Goal: Find specific page/section: Find specific page/section

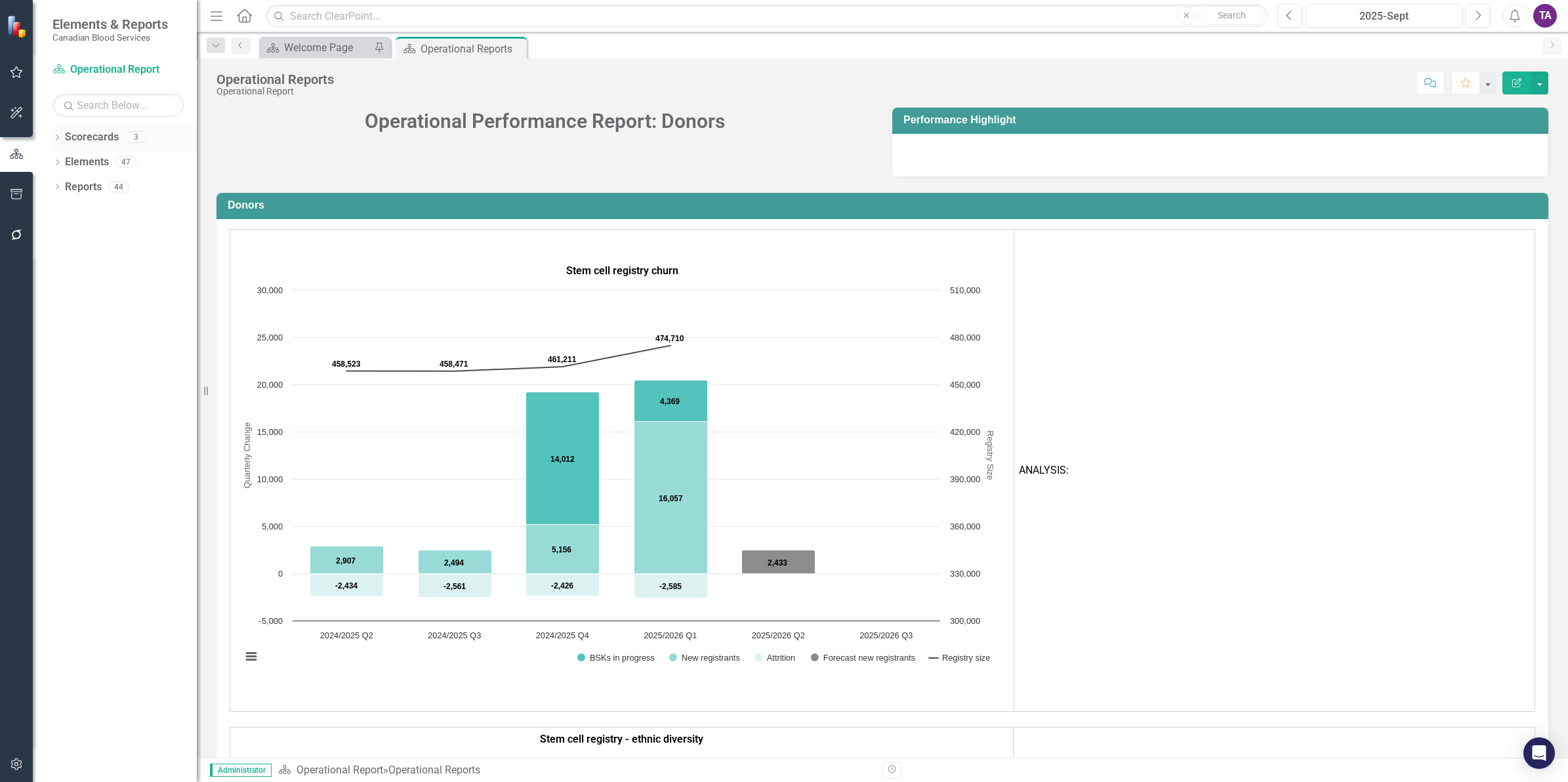
click at [84, 139] on link "Scorecards" at bounding box center [92, 138] width 54 height 15
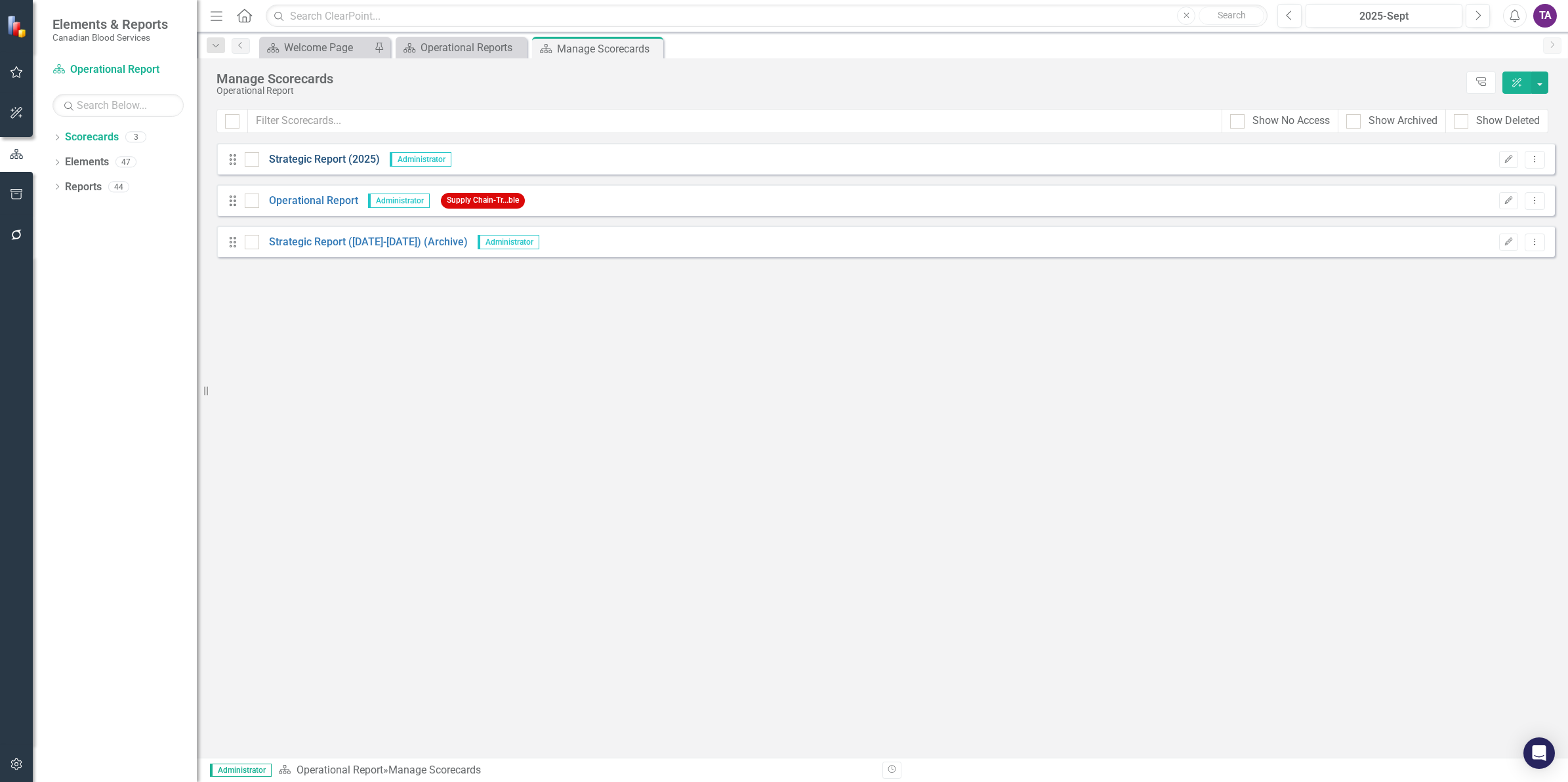
click at [324, 165] on link "Strategic Report (2025)" at bounding box center [320, 160] width 121 height 15
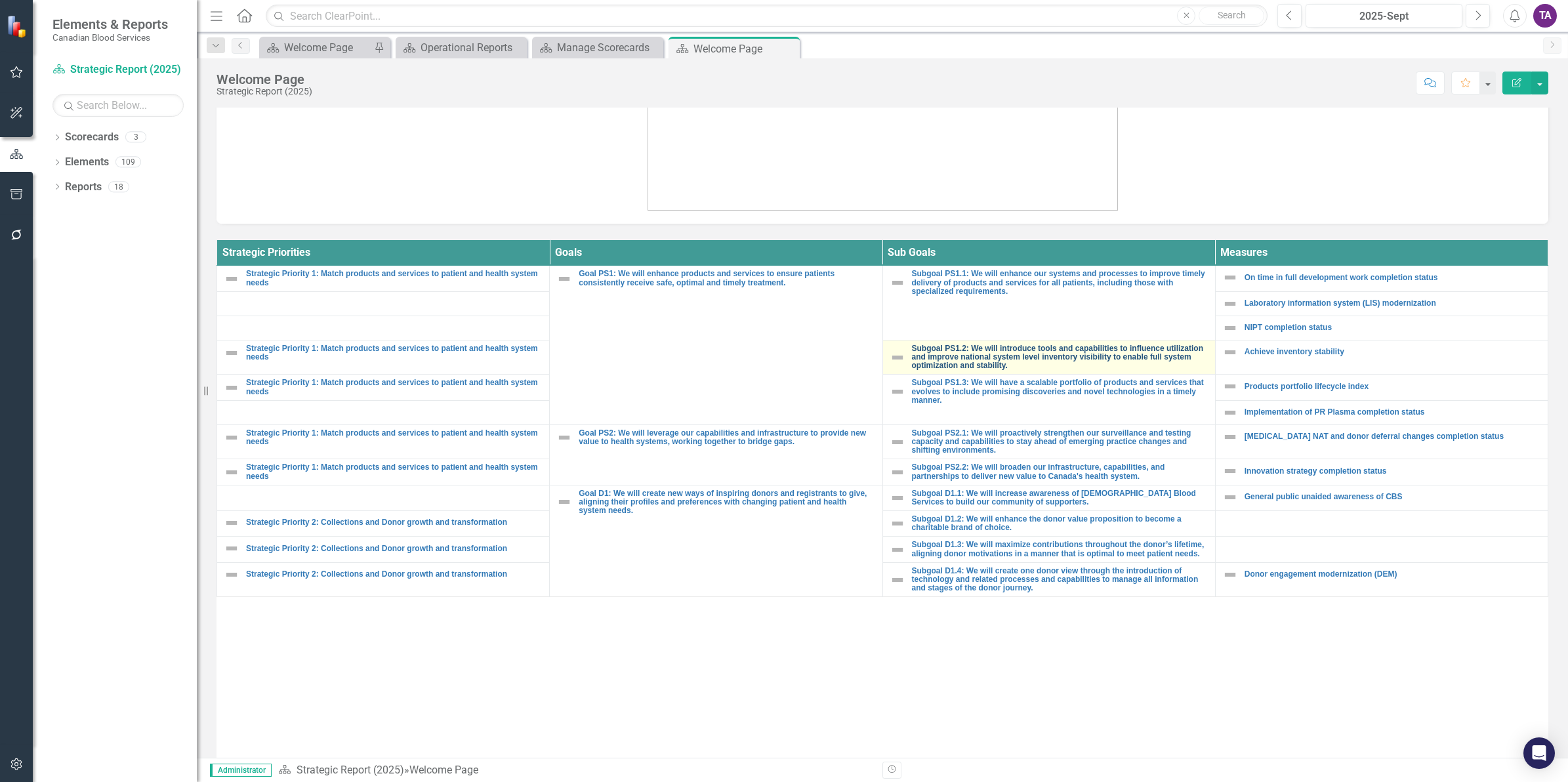
scroll to position [153, 0]
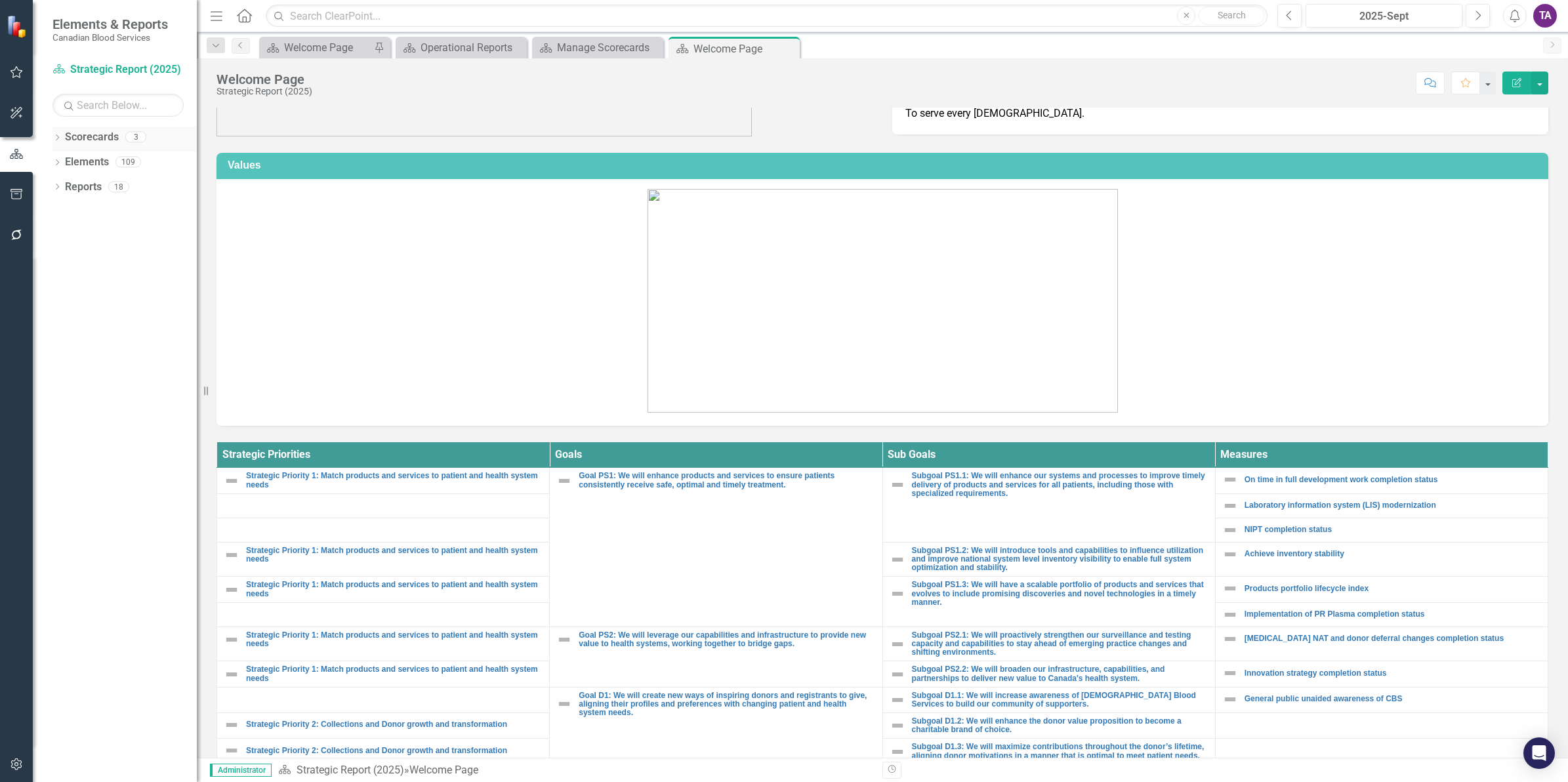
click at [82, 132] on link "Scorecards" at bounding box center [92, 138] width 54 height 15
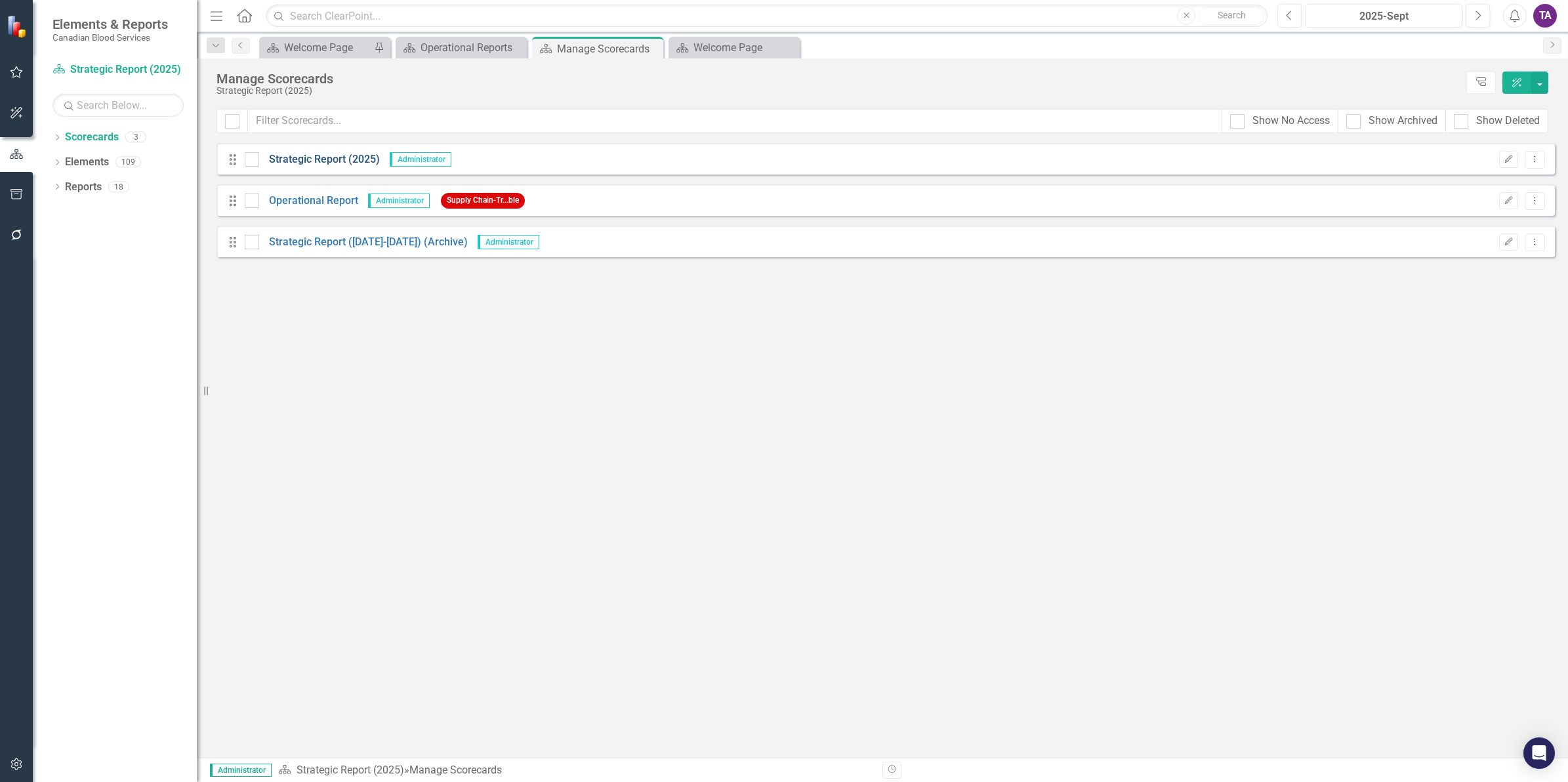
click at [321, 157] on link "Strategic Report (2025)" at bounding box center [320, 160] width 121 height 15
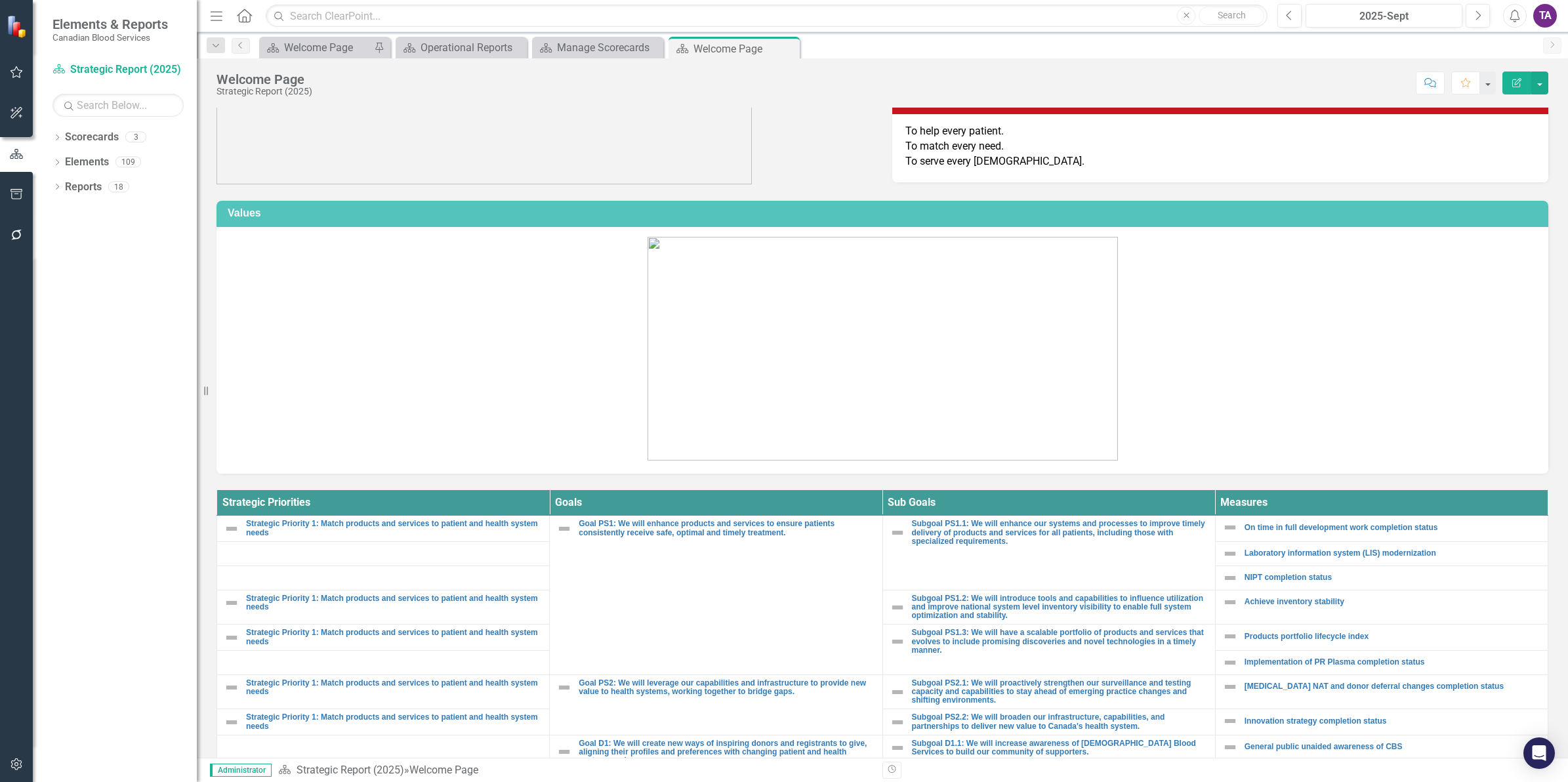
scroll to position [82, 0]
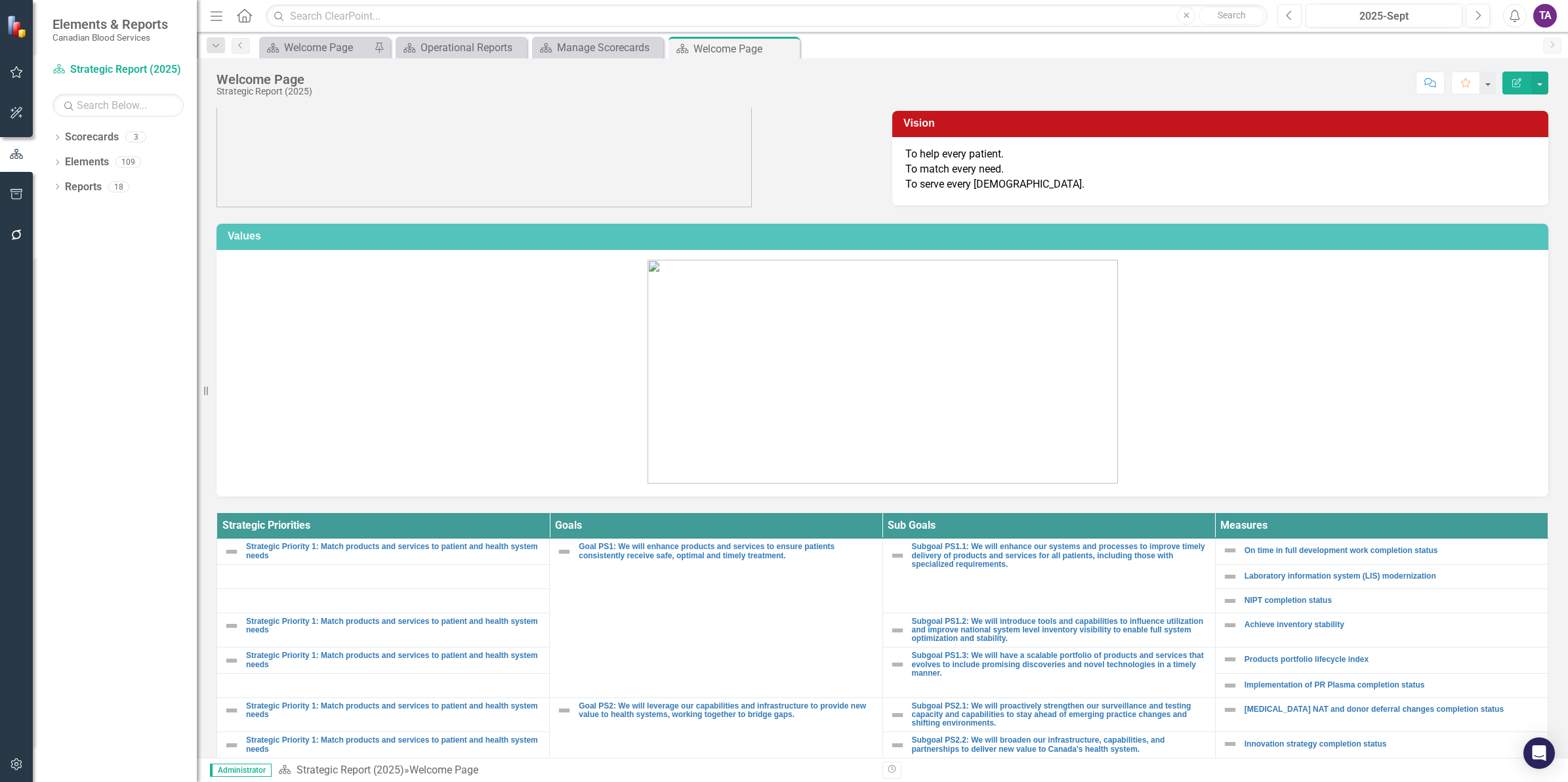
click at [1287, 18] on icon "Previous" at bounding box center [1290, 16] width 8 height 12
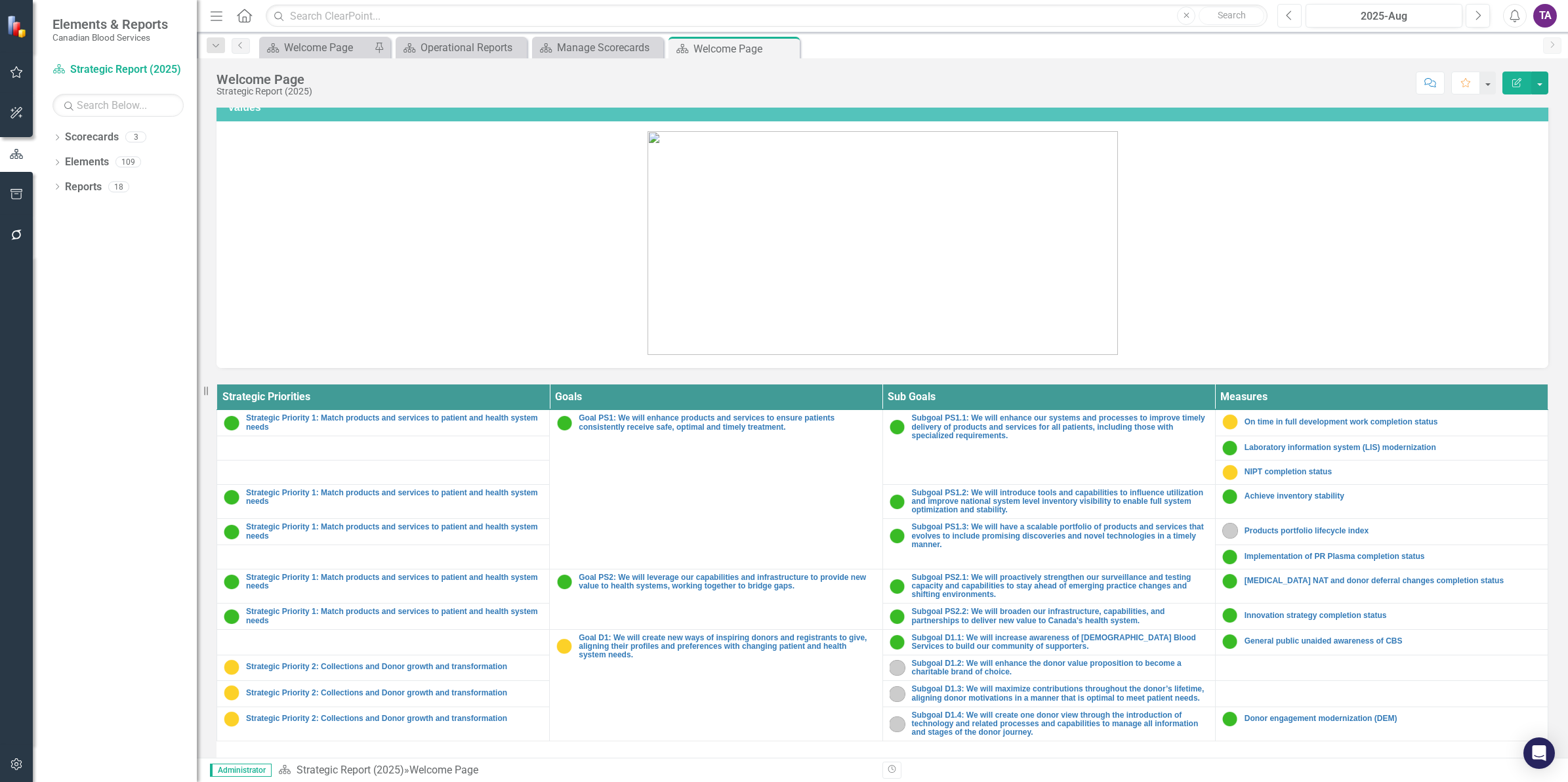
scroll to position [246, 0]
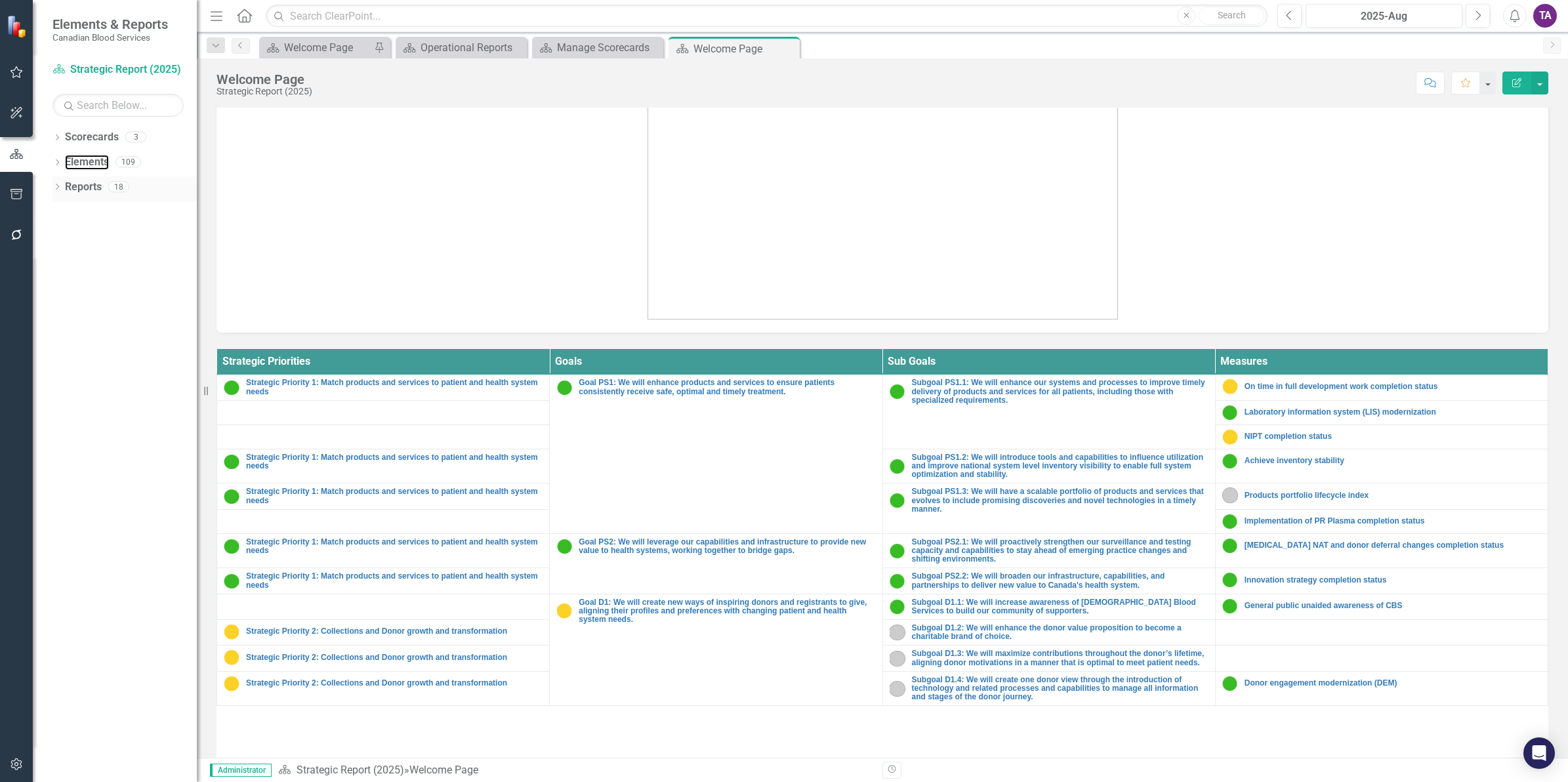
drag, startPoint x: 78, startPoint y: 165, endPoint x: 92, endPoint y: 178, distance: 19.1
click at [78, 165] on link "Elements" at bounding box center [87, 162] width 44 height 15
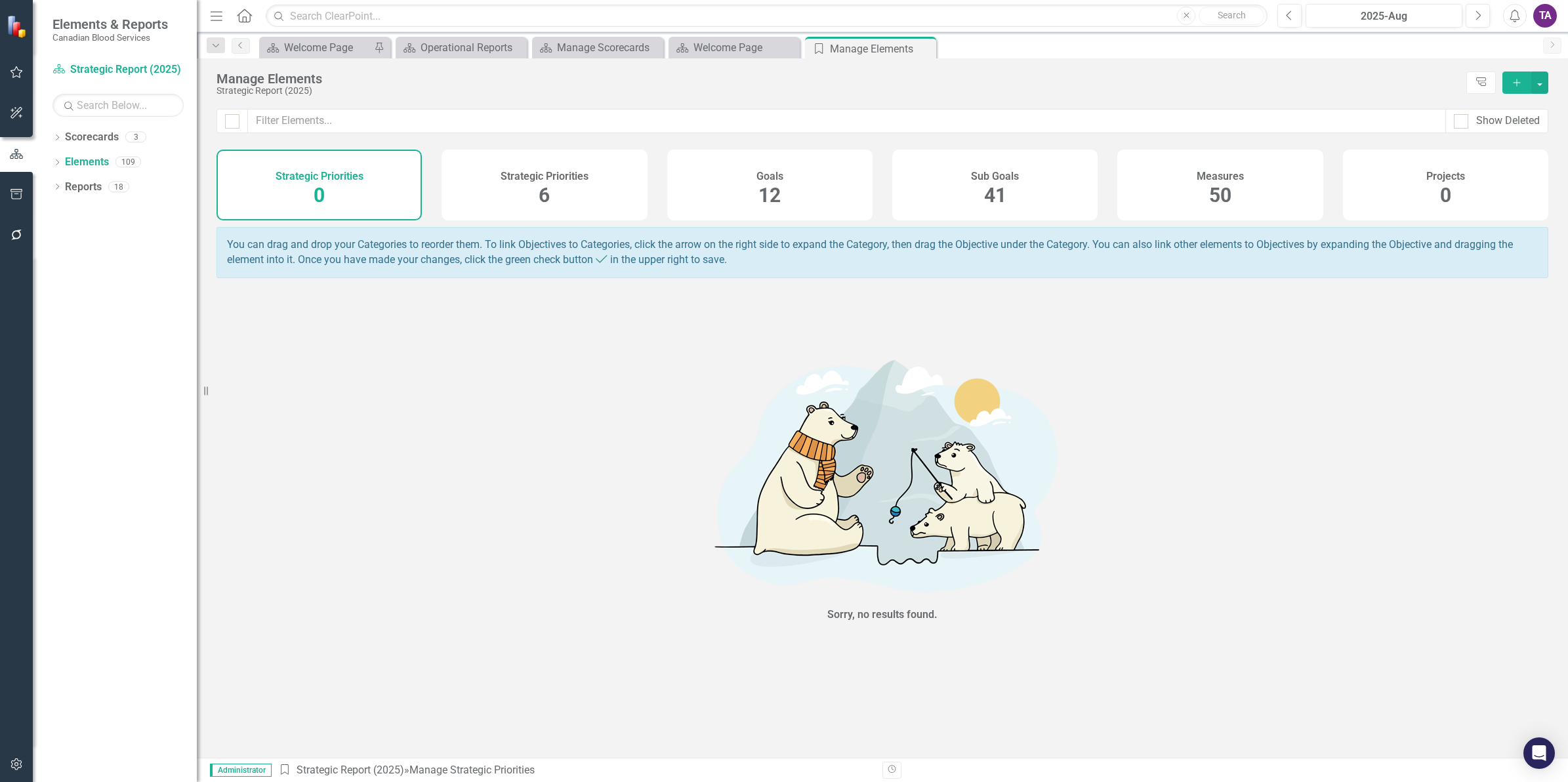
click at [1225, 183] on div "50" at bounding box center [1221, 195] width 22 height 28
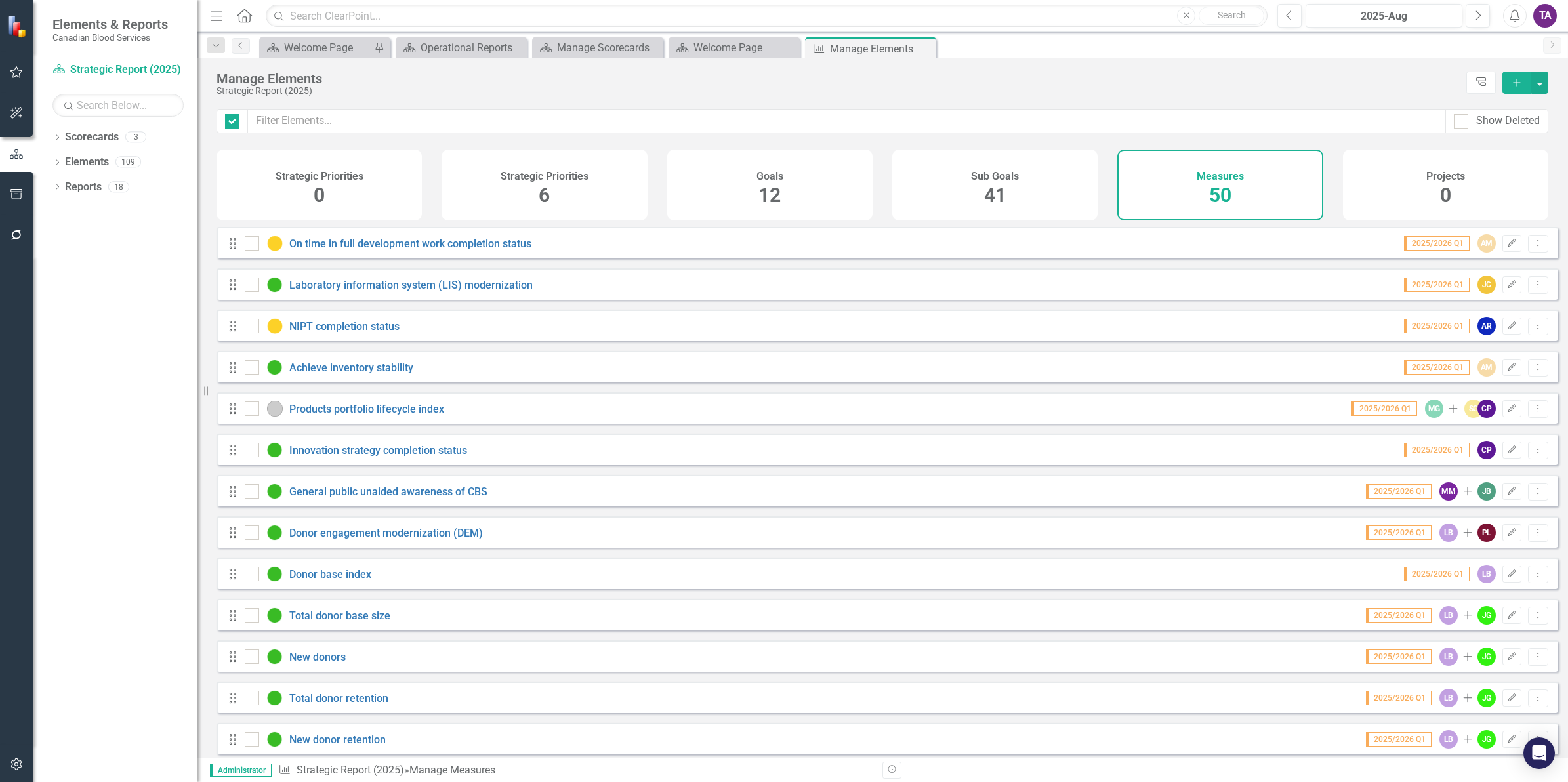
checkbox input "false"
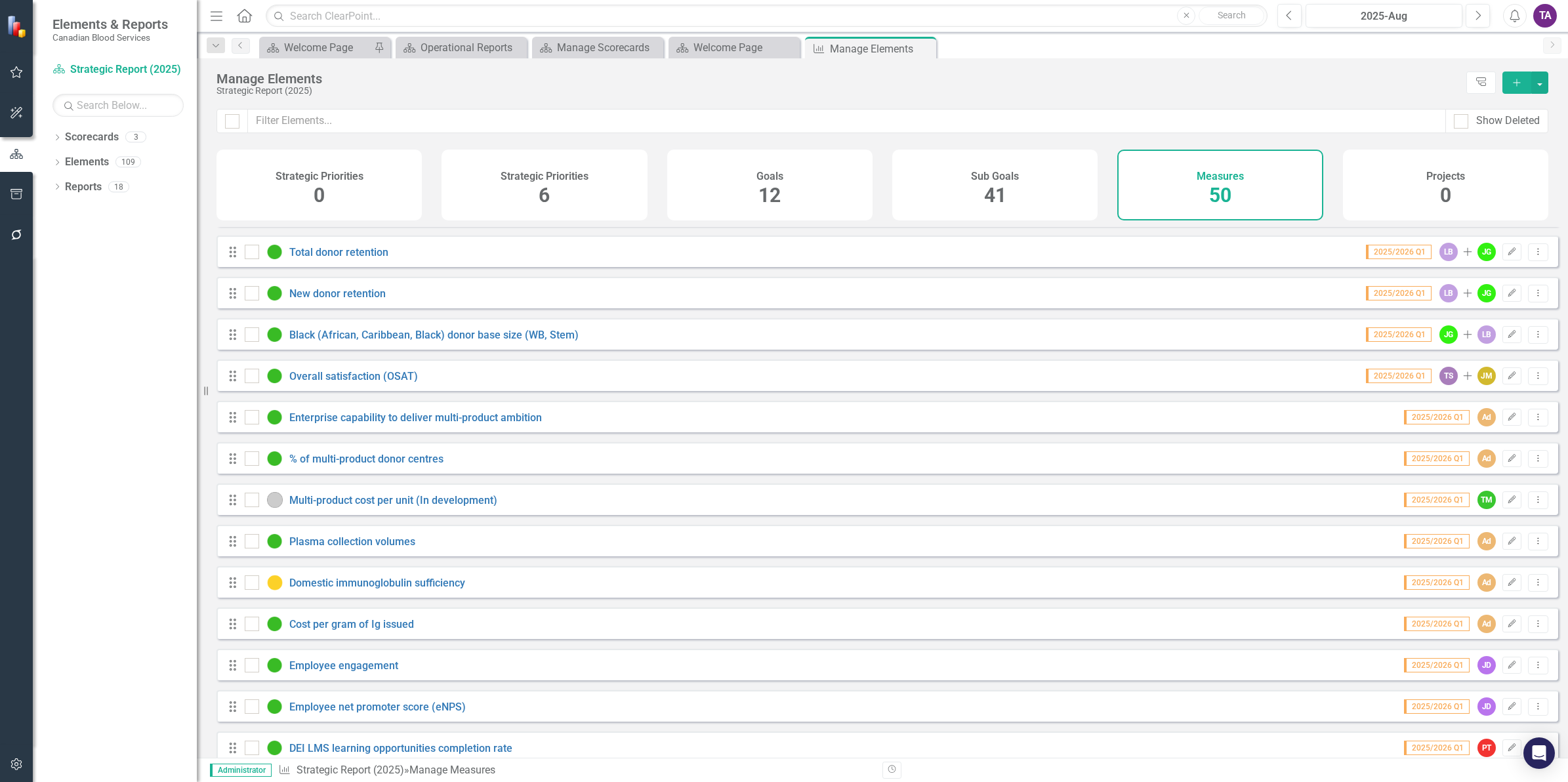
scroll to position [410, 0]
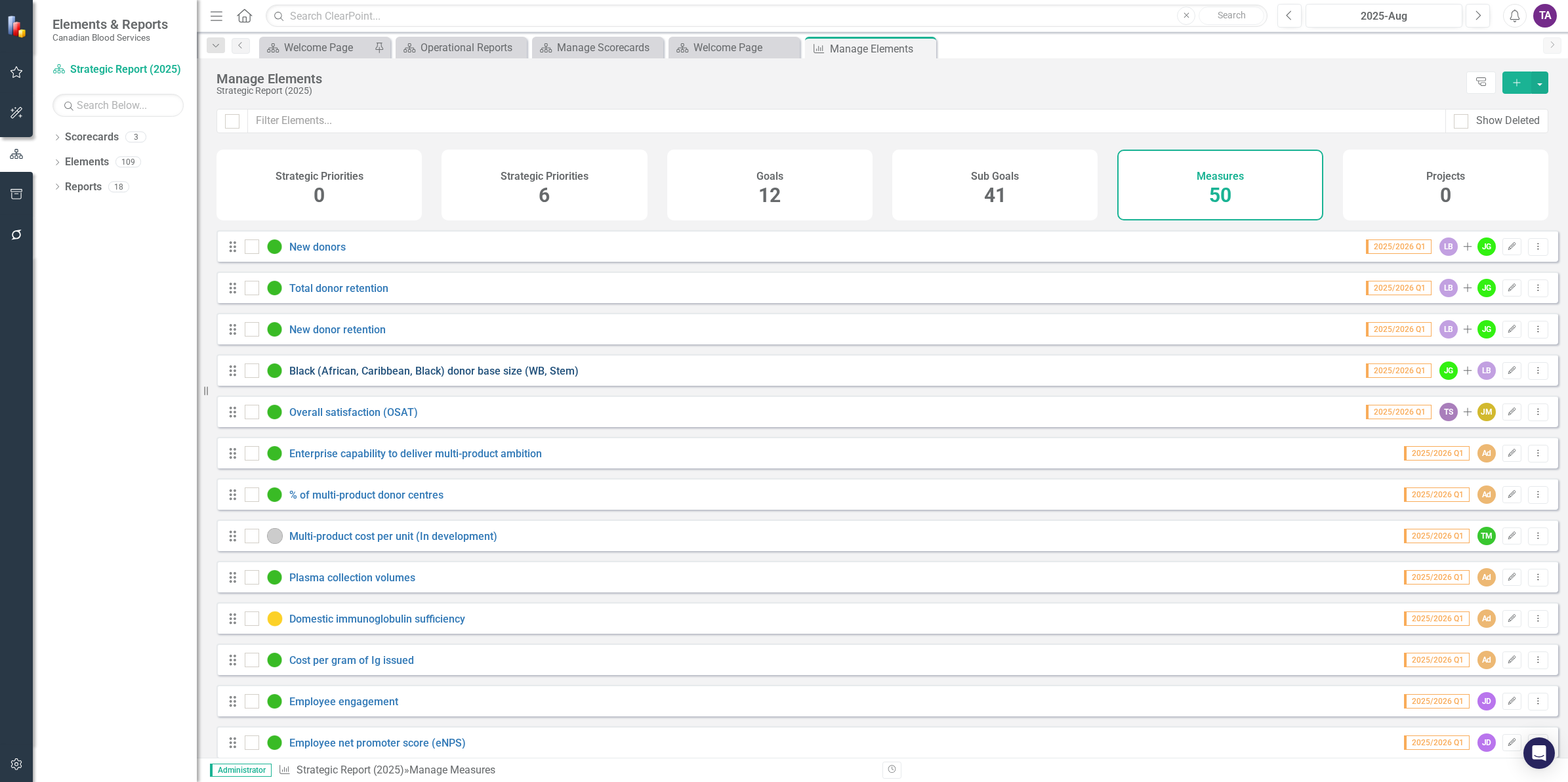
click at [522, 377] on link "Black (African, Caribbean, Black) donor base size (WB, Stem)" at bounding box center [434, 371] width 289 height 13
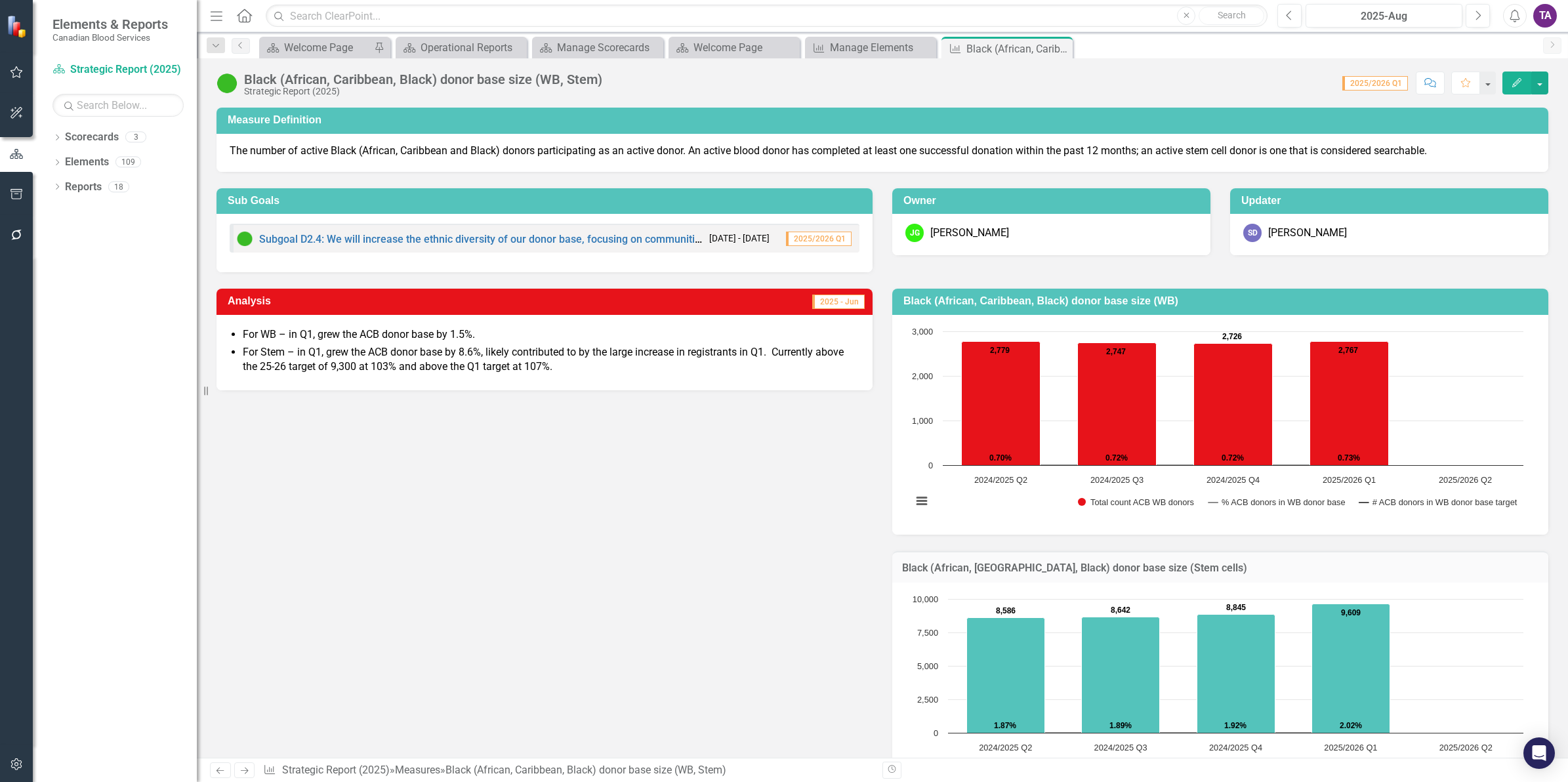
scroll to position [82, 0]
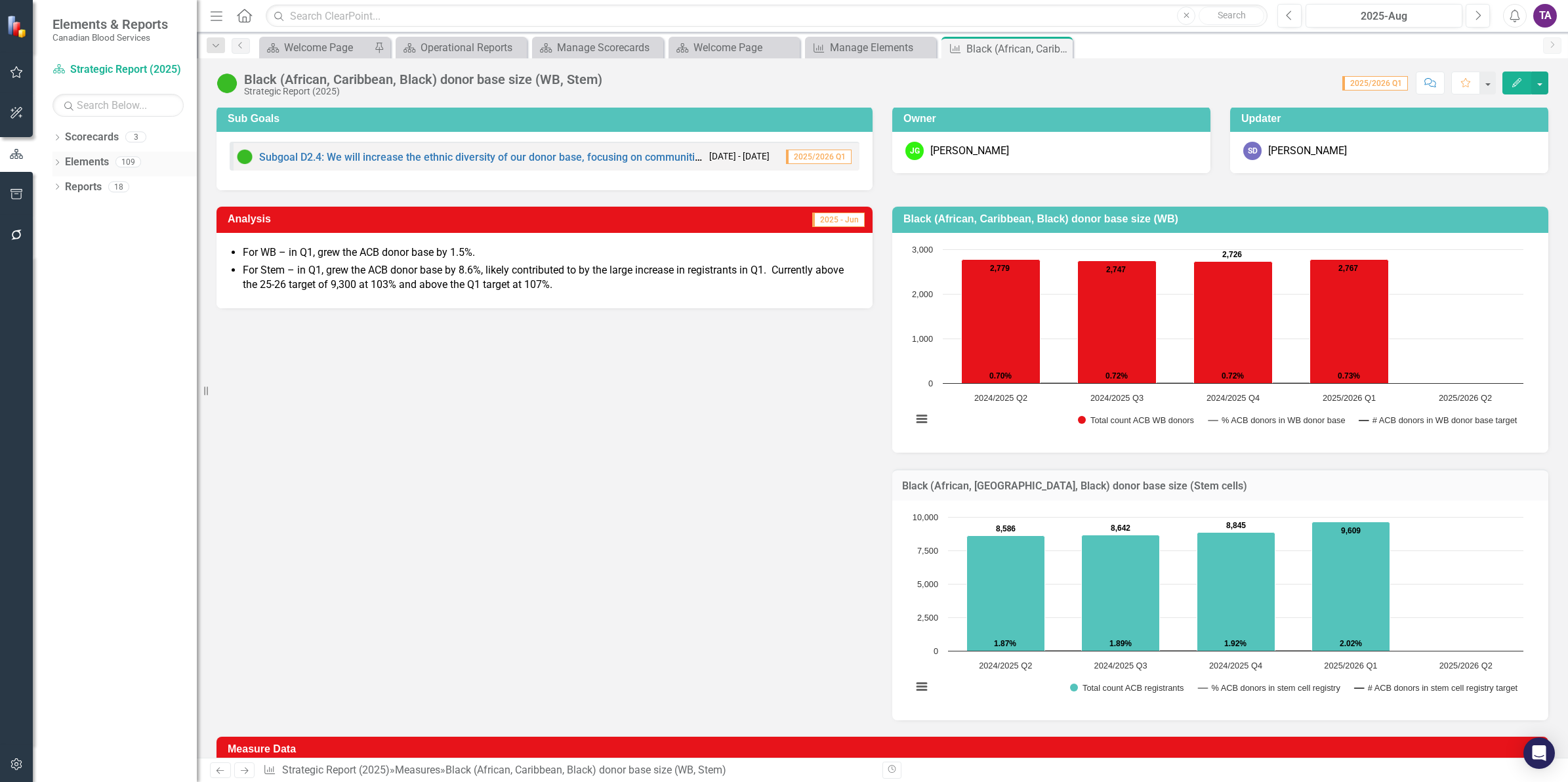
click at [57, 162] on icon "Dropdown" at bounding box center [57, 163] width 9 height 8
click at [54, 161] on icon "Dropdown" at bounding box center [55, 161] width 8 height 9
click at [60, 139] on icon "Dropdown" at bounding box center [57, 139] width 9 height 8
click at [93, 187] on link "Operational Report" at bounding box center [134, 188] width 125 height 15
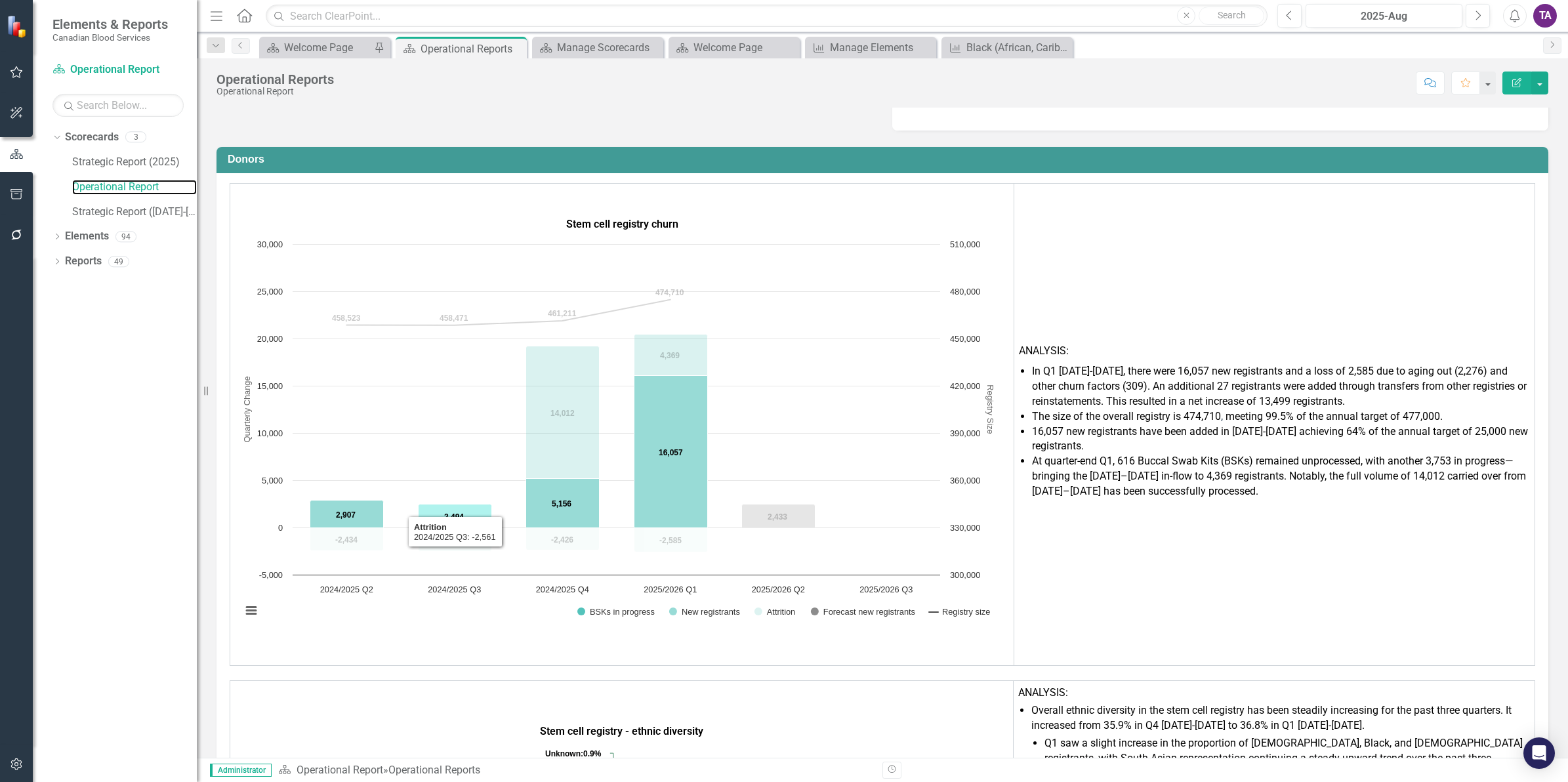
scroll to position [738, 0]
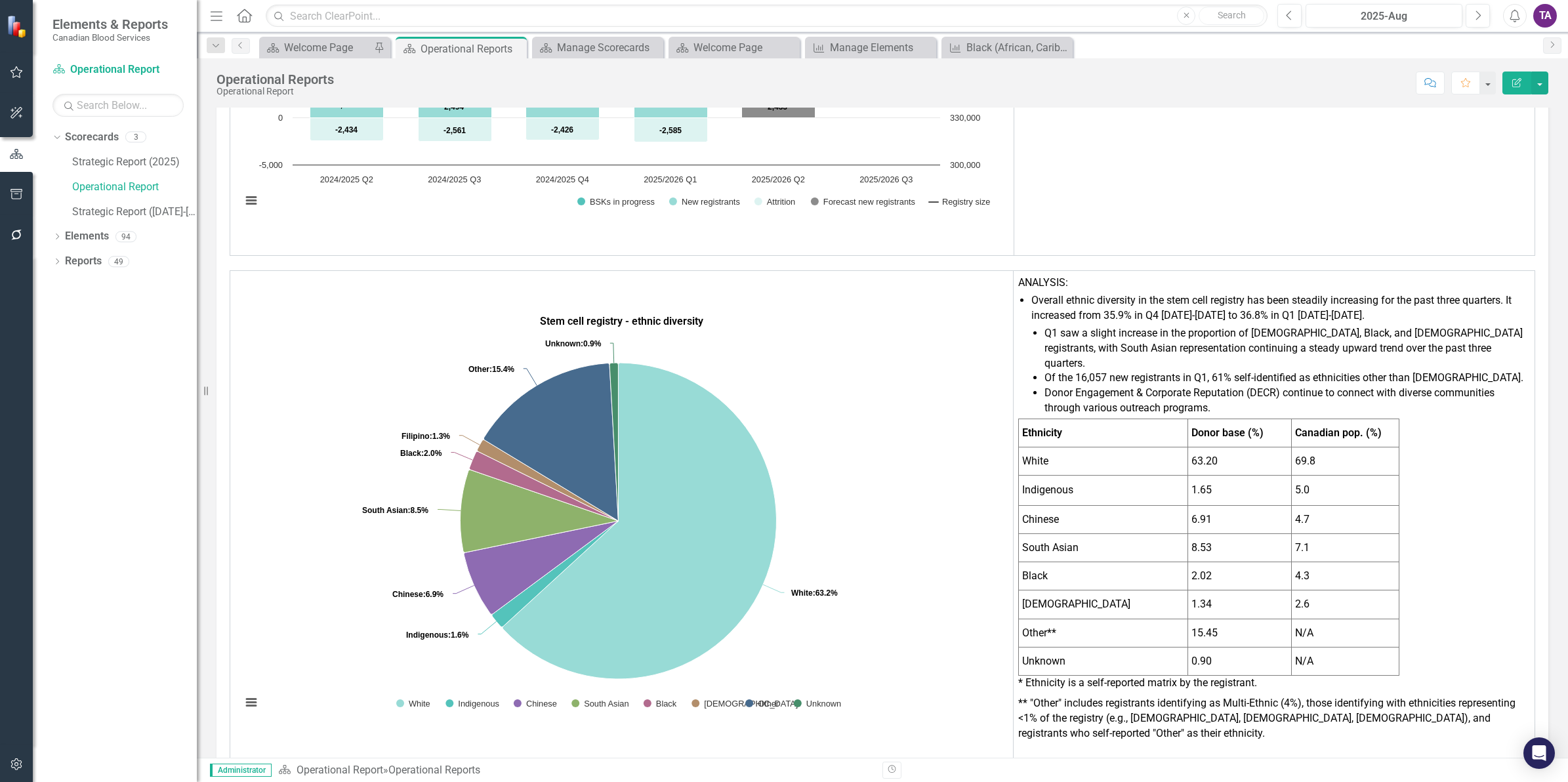
click at [1267, 454] on p "63.20" at bounding box center [1240, 462] width 96 height 15
click at [1241, 489] on td "1.65" at bounding box center [1239, 490] width 104 height 30
click at [1193, 571] on td "2.02" at bounding box center [1239, 576] width 104 height 28
click at [1292, 562] on td "4.3" at bounding box center [1345, 576] width 107 height 28
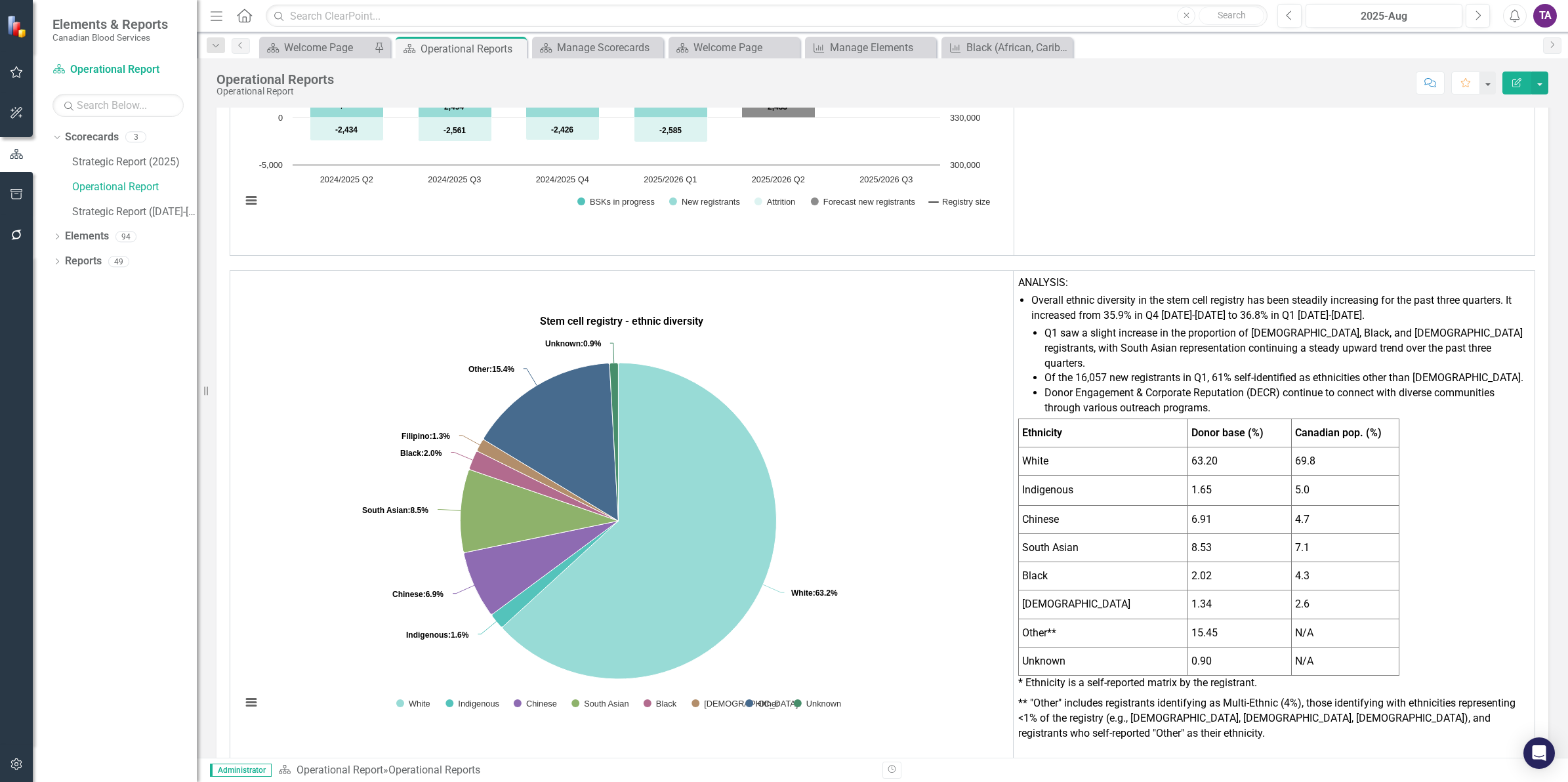
drag, startPoint x: 1313, startPoint y: 559, endPoint x: 1278, endPoint y: 555, distance: 35.2
click at [1278, 562] on tr "Black 2.02 4.3" at bounding box center [1209, 576] width 380 height 28
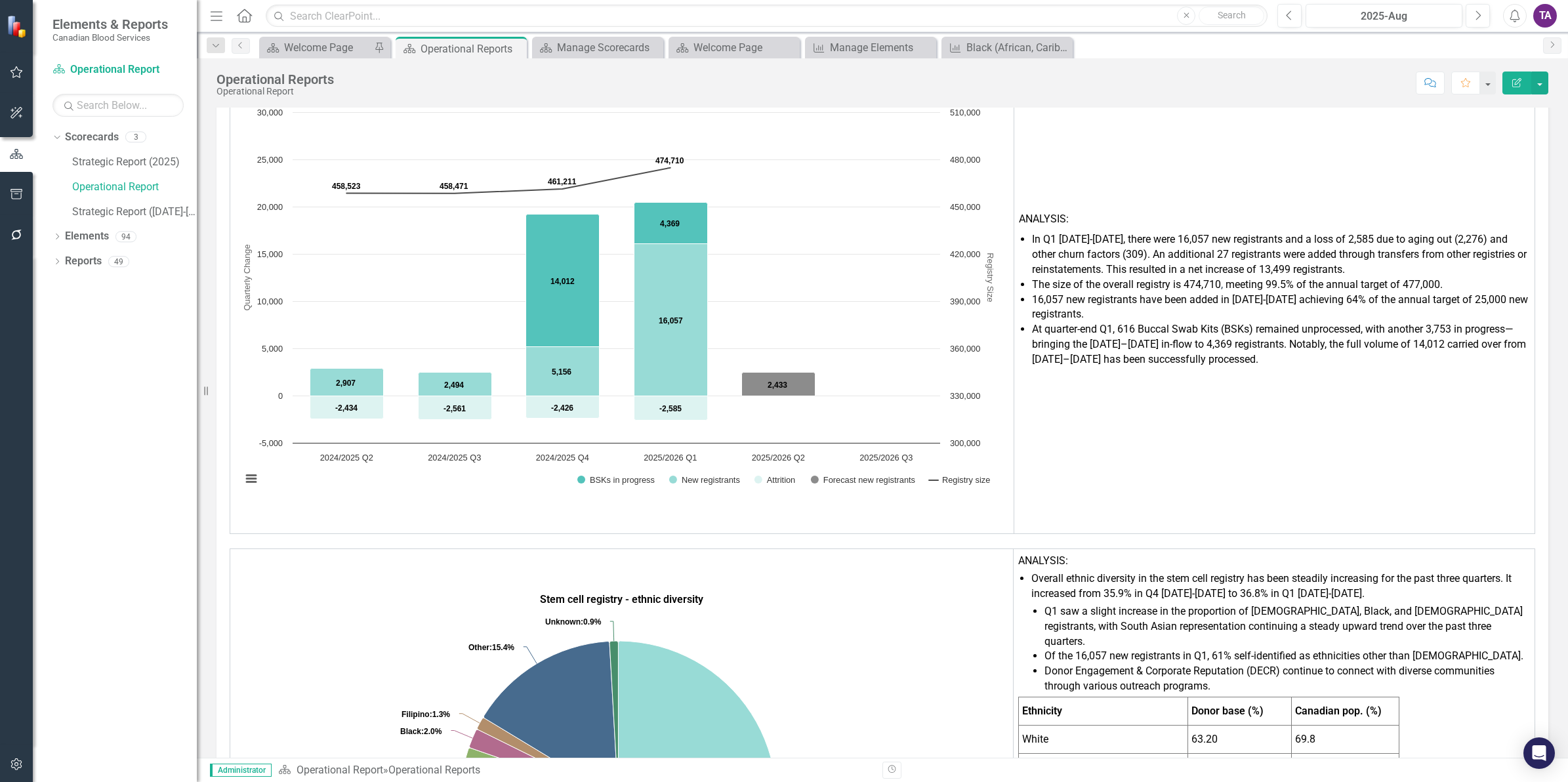
scroll to position [410, 0]
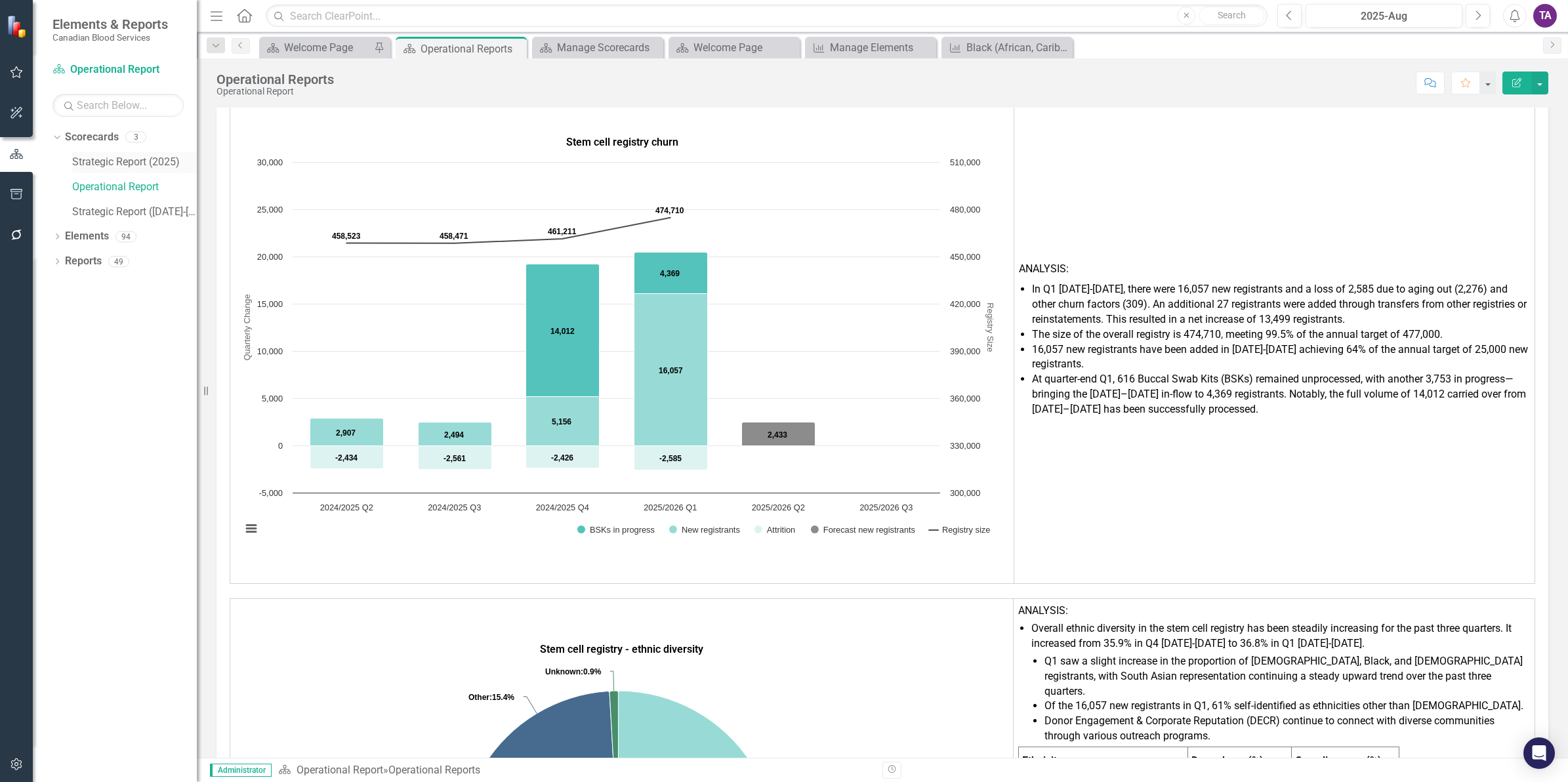
click at [107, 169] on link "Strategic Report (2025)" at bounding box center [134, 162] width 125 height 15
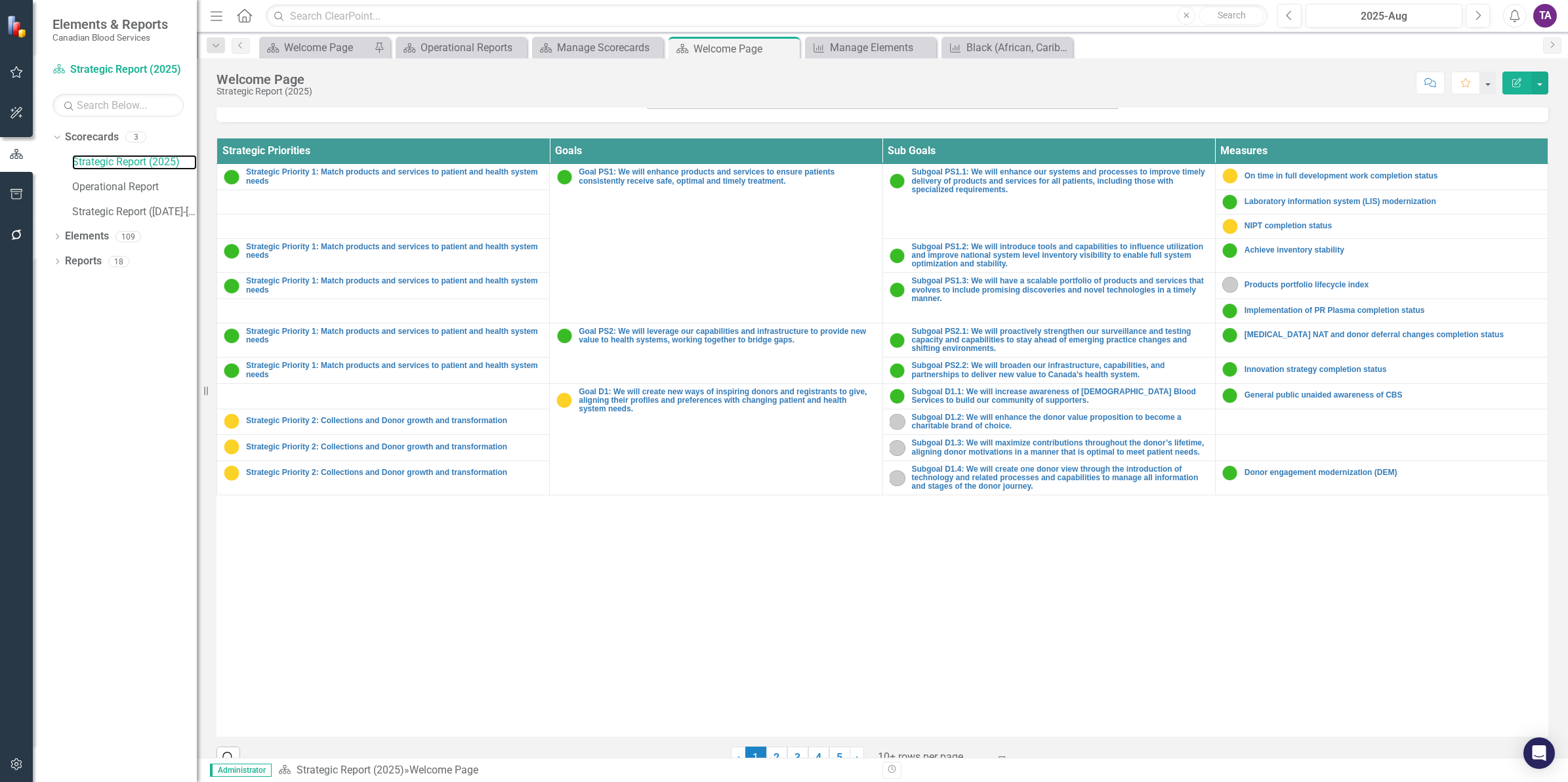
scroll to position [481, 0]
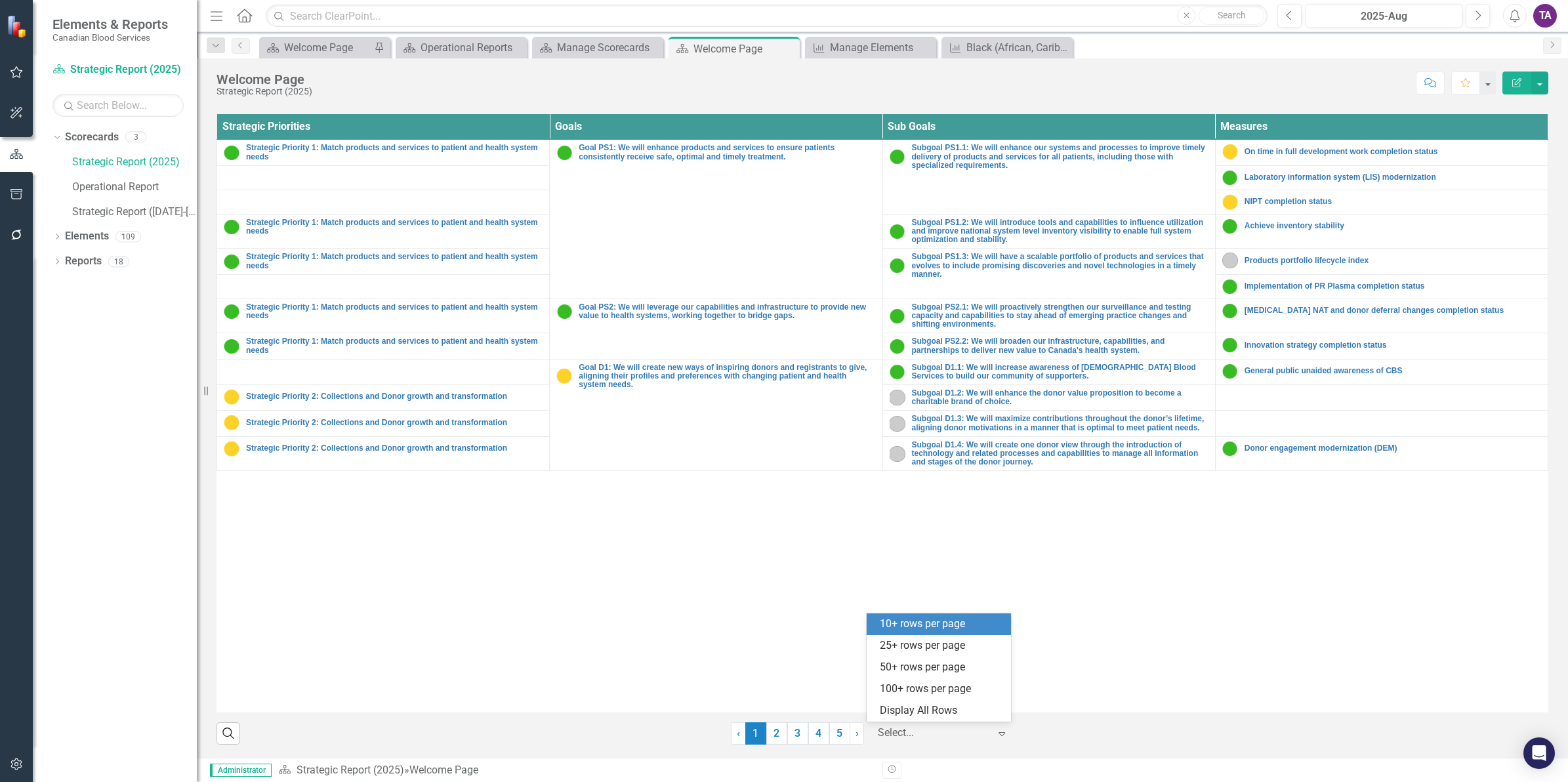
click at [917, 732] on div at bounding box center [934, 733] width 112 height 18
click at [926, 709] on div "Display All Rows" at bounding box center [942, 711] width 123 height 15
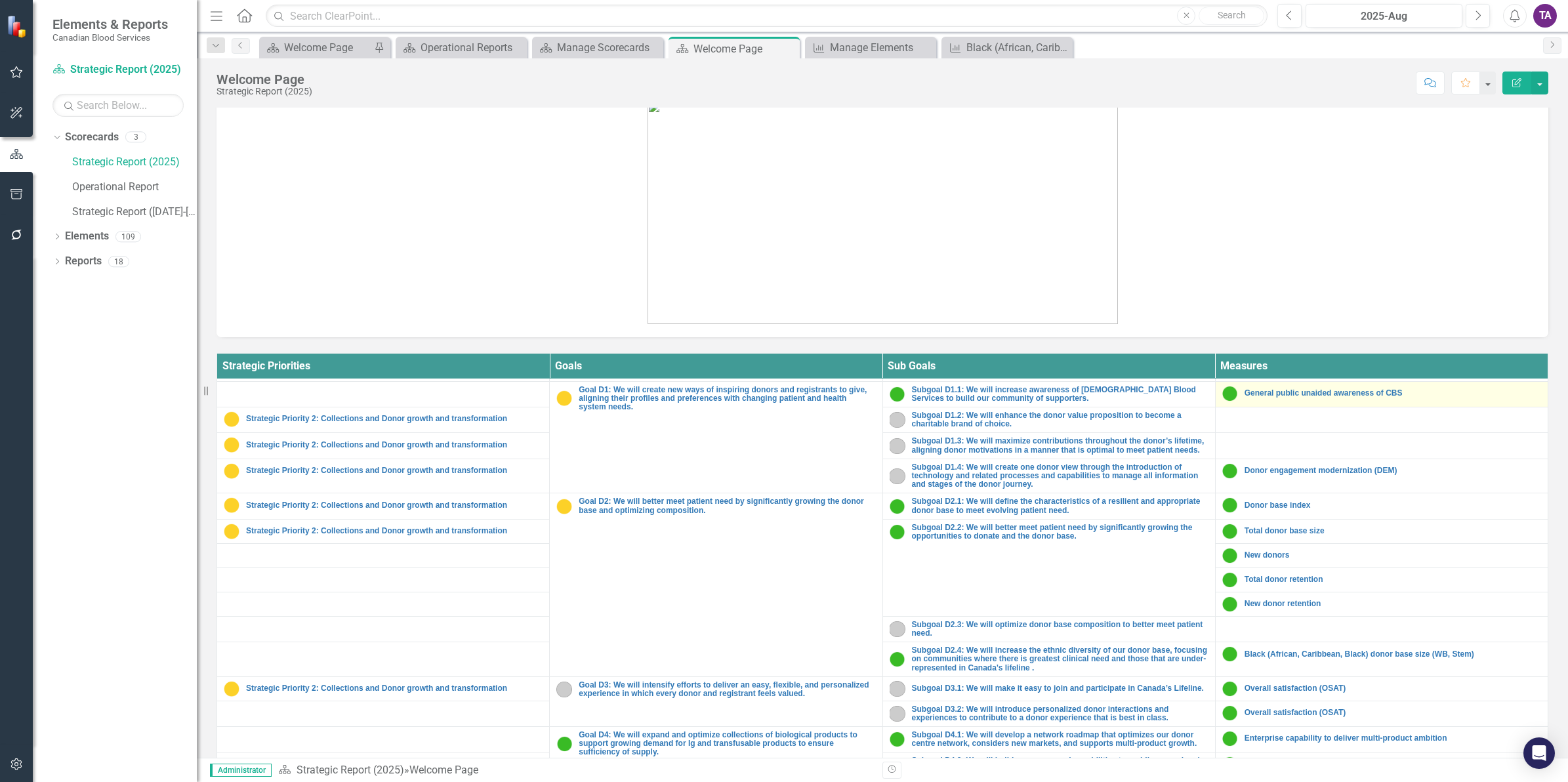
scroll to position [246, 0]
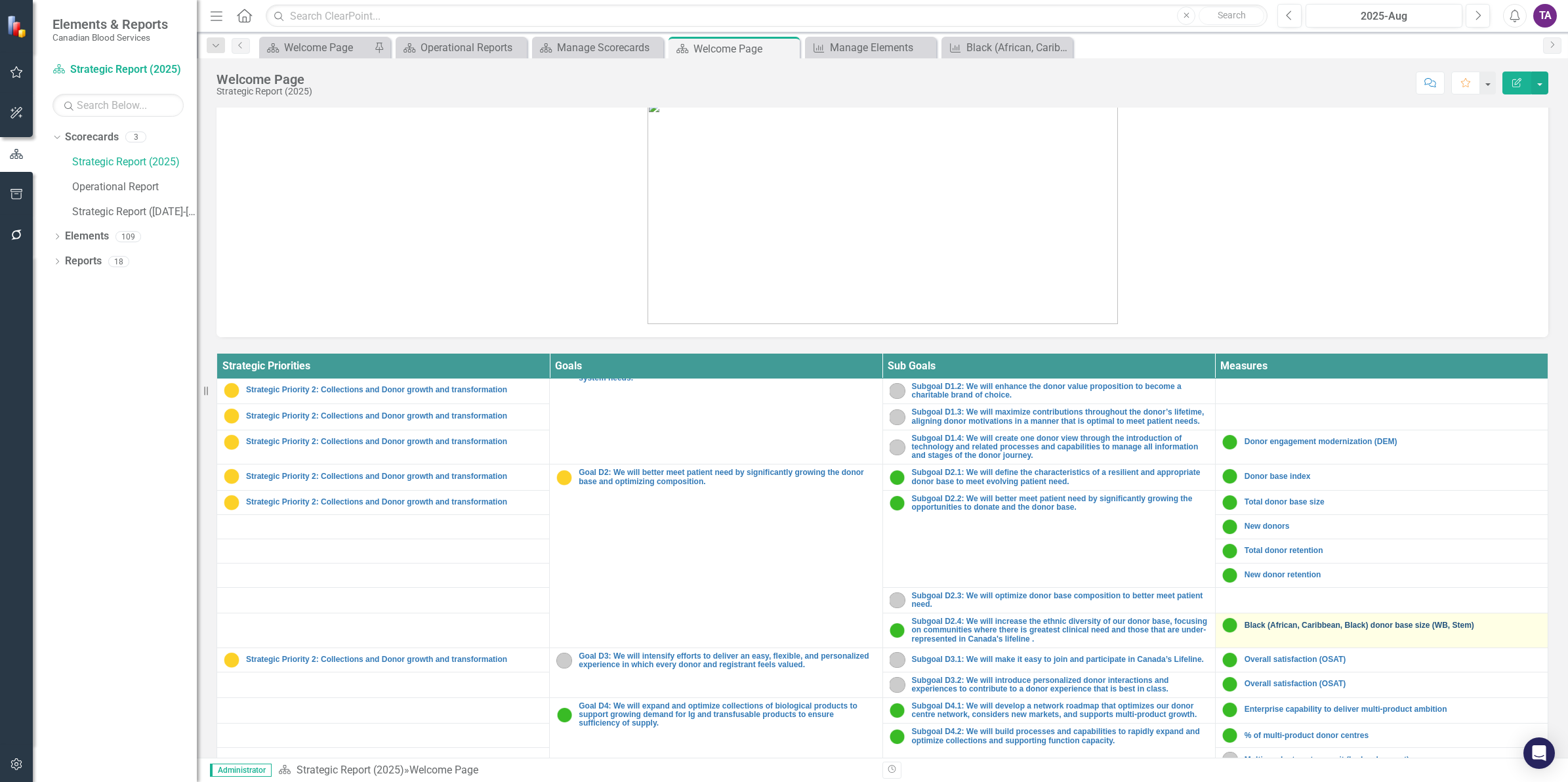
click at [1304, 622] on link "Black (African, Caribbean, Black) donor base size (WB, Stem)" at bounding box center [1393, 626] width 297 height 8
